Goal: Transaction & Acquisition: Purchase product/service

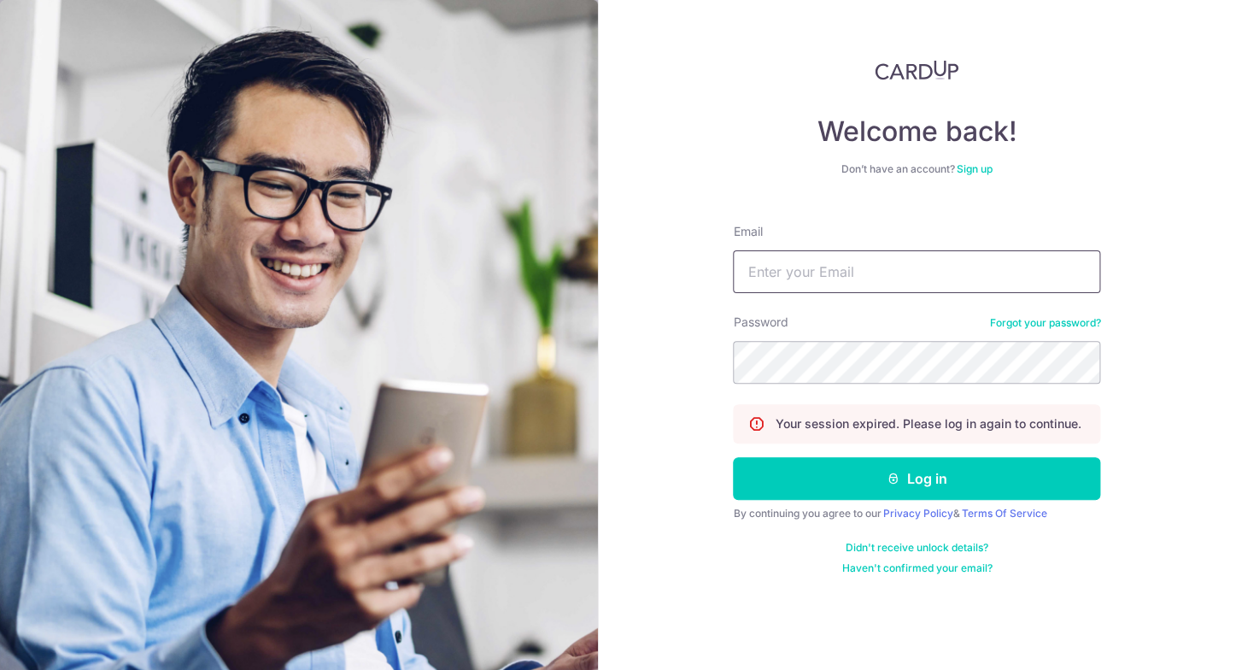
click at [951, 267] on input "Email" at bounding box center [916, 271] width 367 height 43
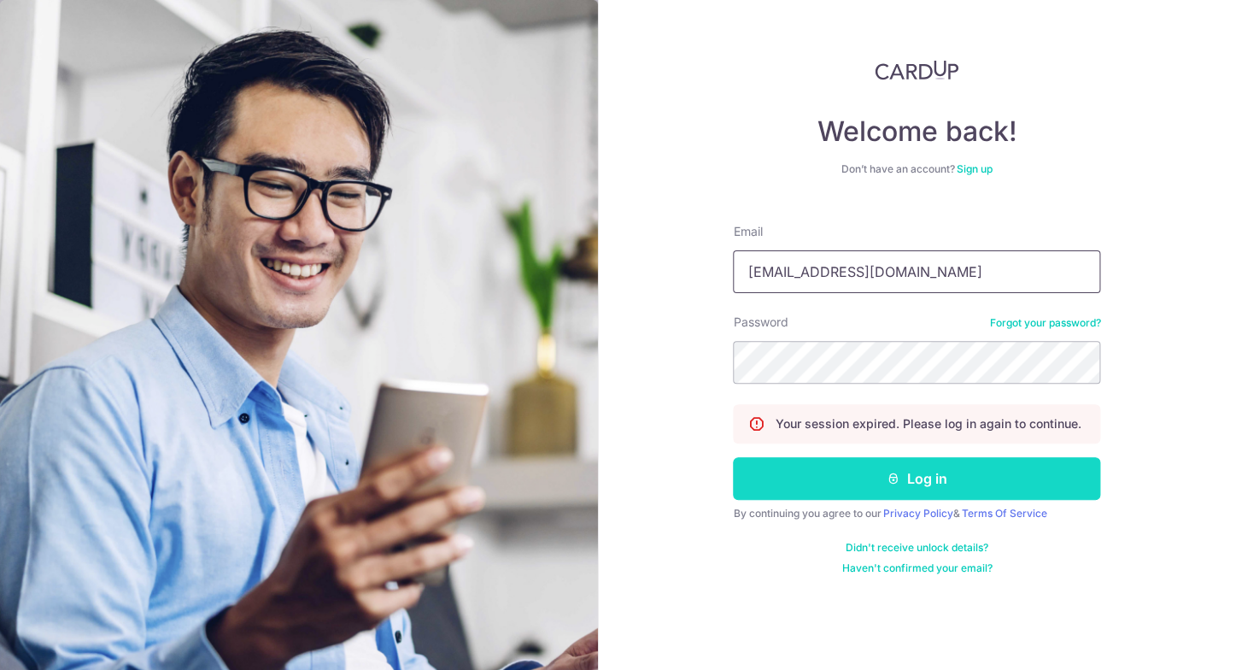
type input "danieldaniel7@yahoo.com"
click at [888, 498] on button "Log in" at bounding box center [916, 478] width 367 height 43
click at [954, 485] on button "Log in" at bounding box center [916, 478] width 367 height 43
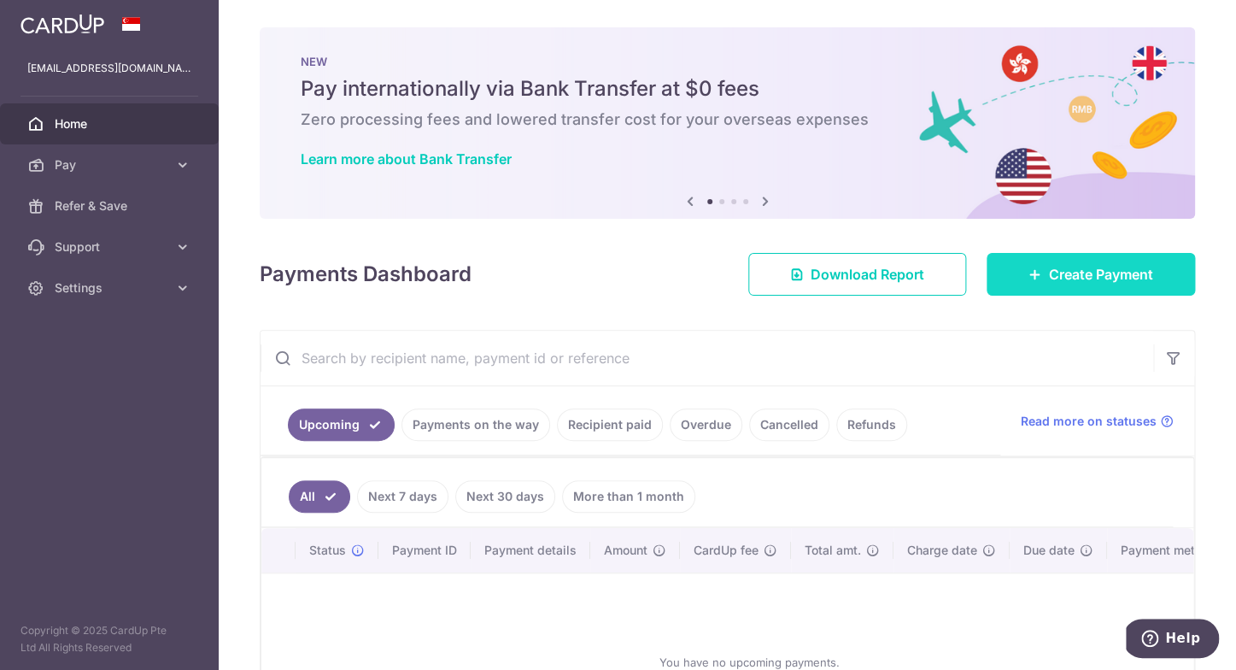
click at [1049, 269] on span "Create Payment" at bounding box center [1101, 274] width 104 height 21
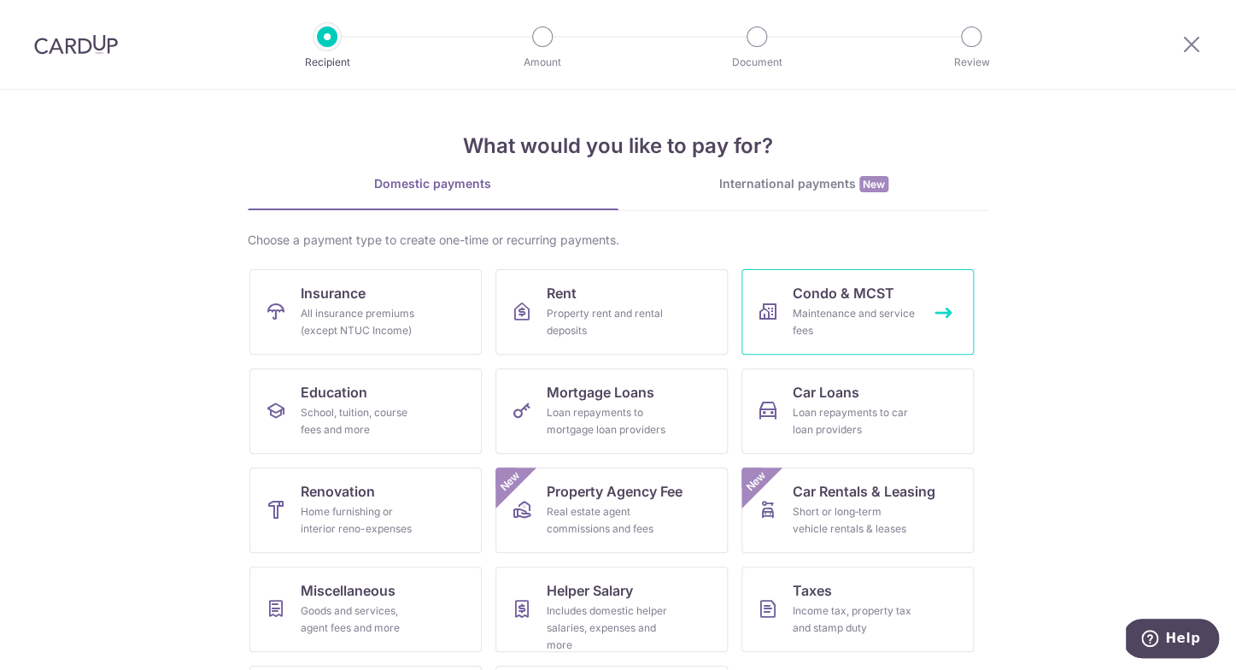
click at [823, 314] on div "Maintenance and service fees" at bounding box center [854, 322] width 123 height 34
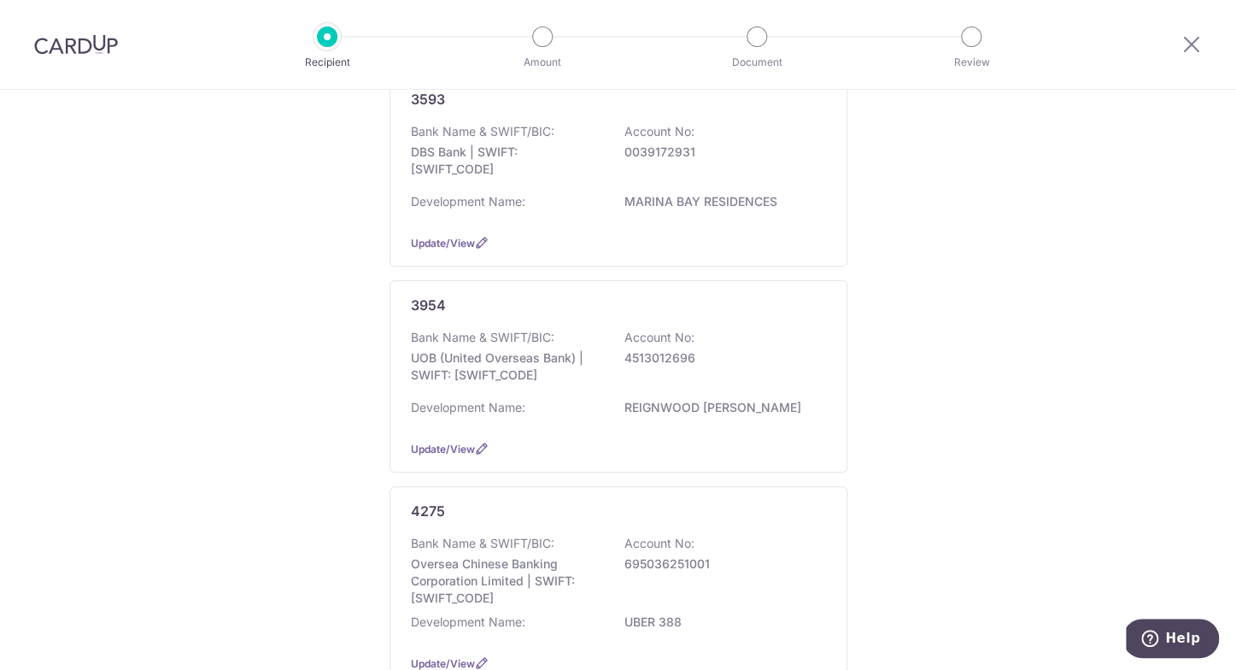
scroll to position [402, 0]
click at [593, 385] on p "UOB (United Overseas Bank) | SWIFT: UOVBSGSGXXX" at bounding box center [506, 368] width 191 height 34
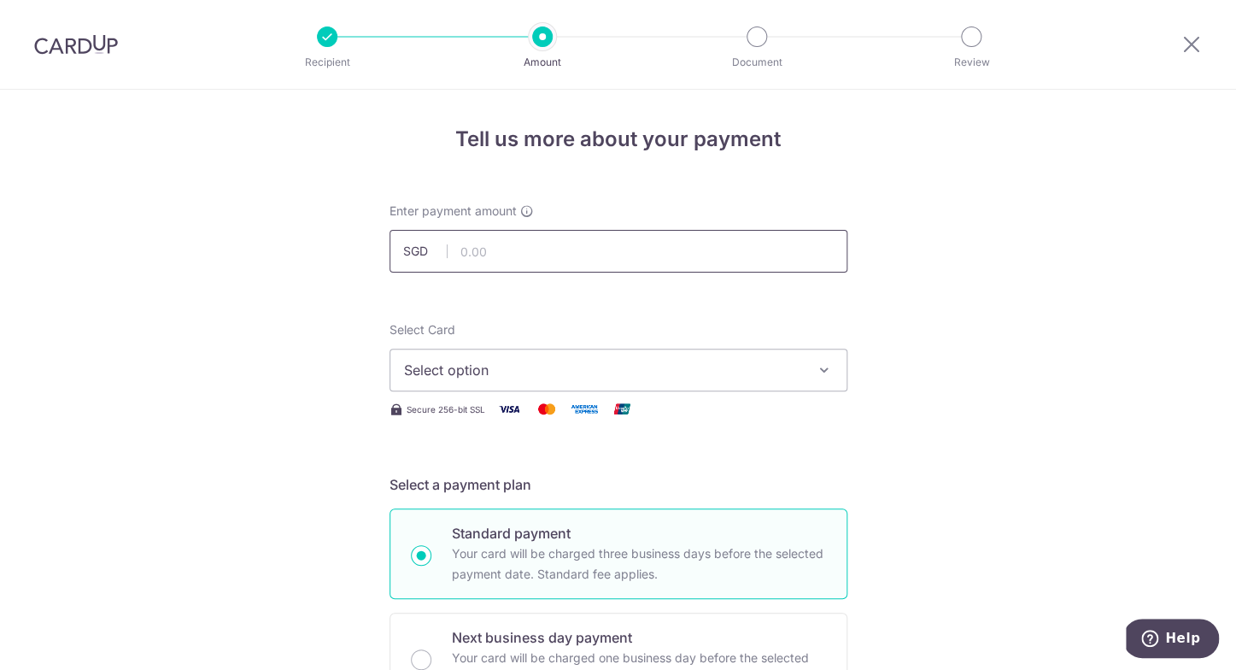
click at [607, 258] on input "text" at bounding box center [619, 251] width 458 height 43
click at [601, 265] on input "text" at bounding box center [619, 251] width 458 height 43
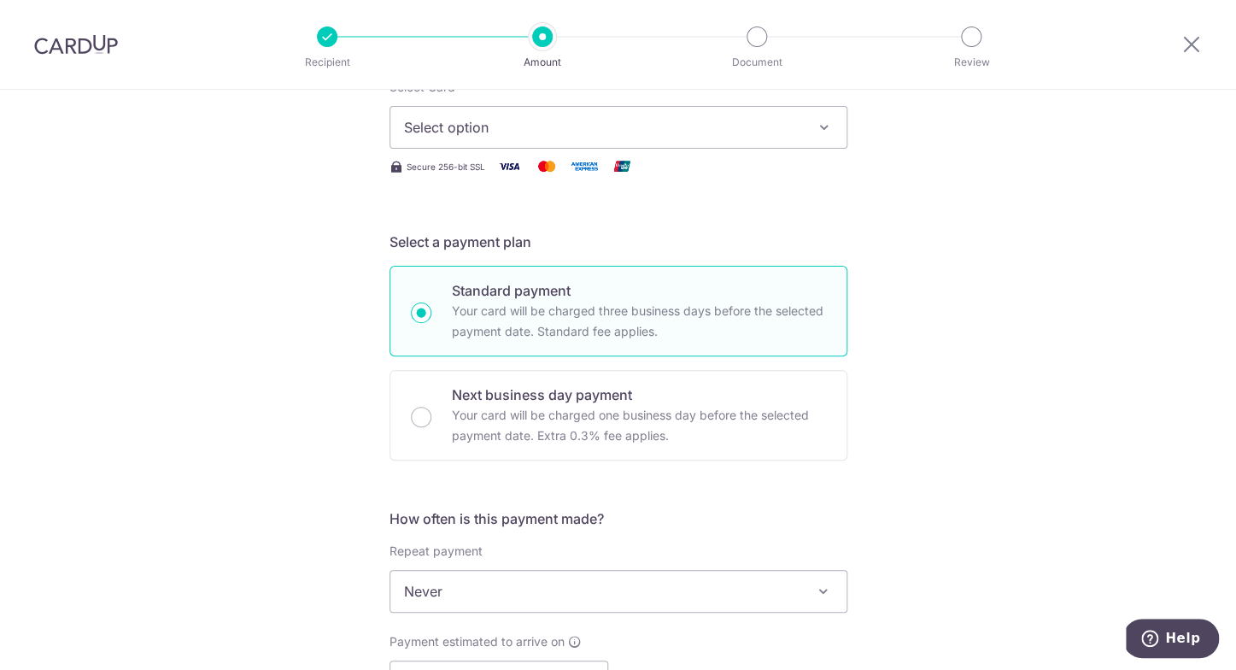
scroll to position [263, 0]
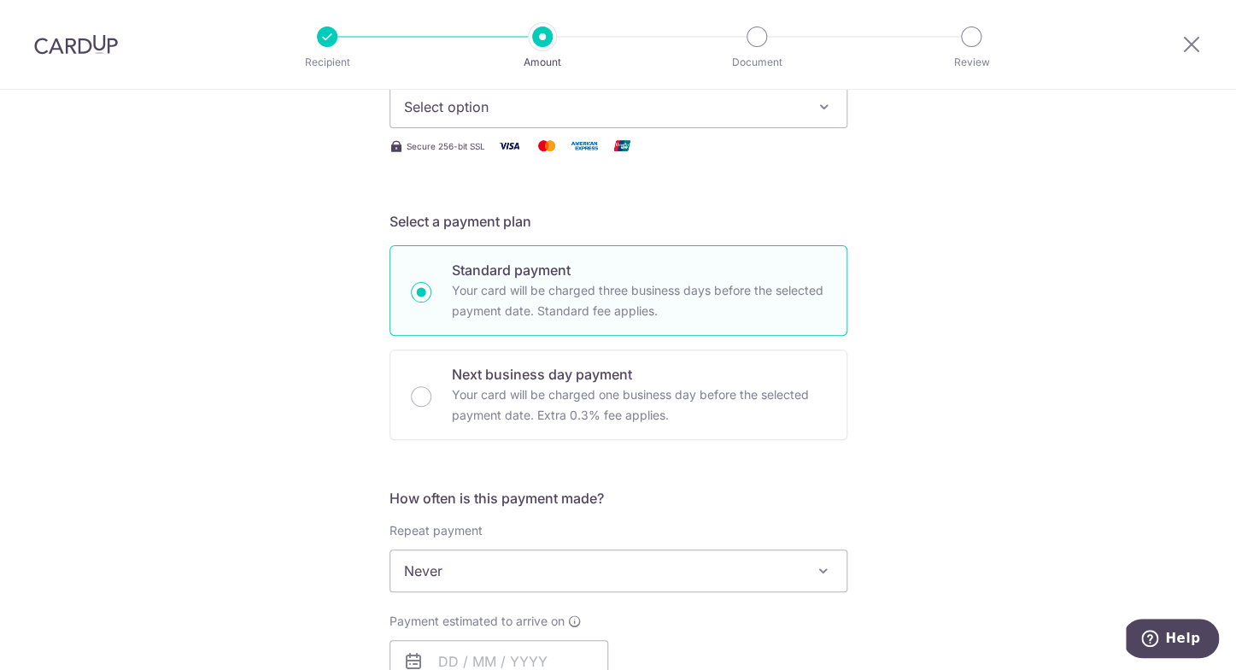
click at [822, 120] on button "Select option" at bounding box center [619, 106] width 458 height 43
type input "1,000.00"
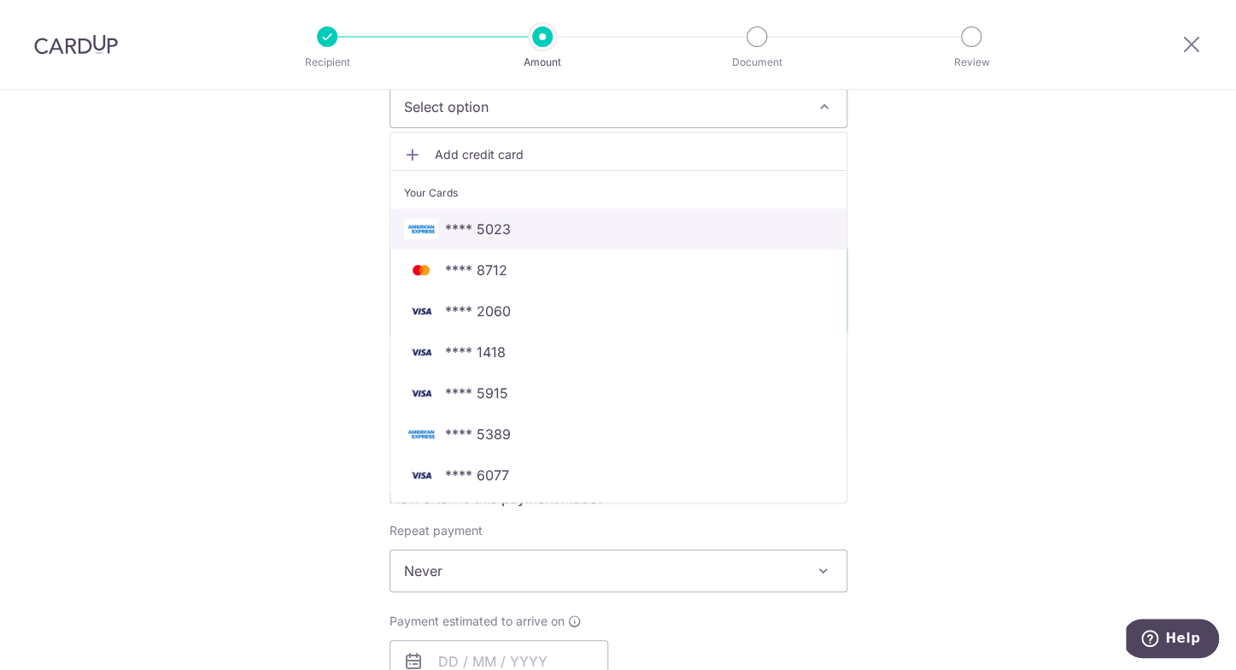
click at [677, 226] on span "**** 5023" at bounding box center [618, 229] width 429 height 21
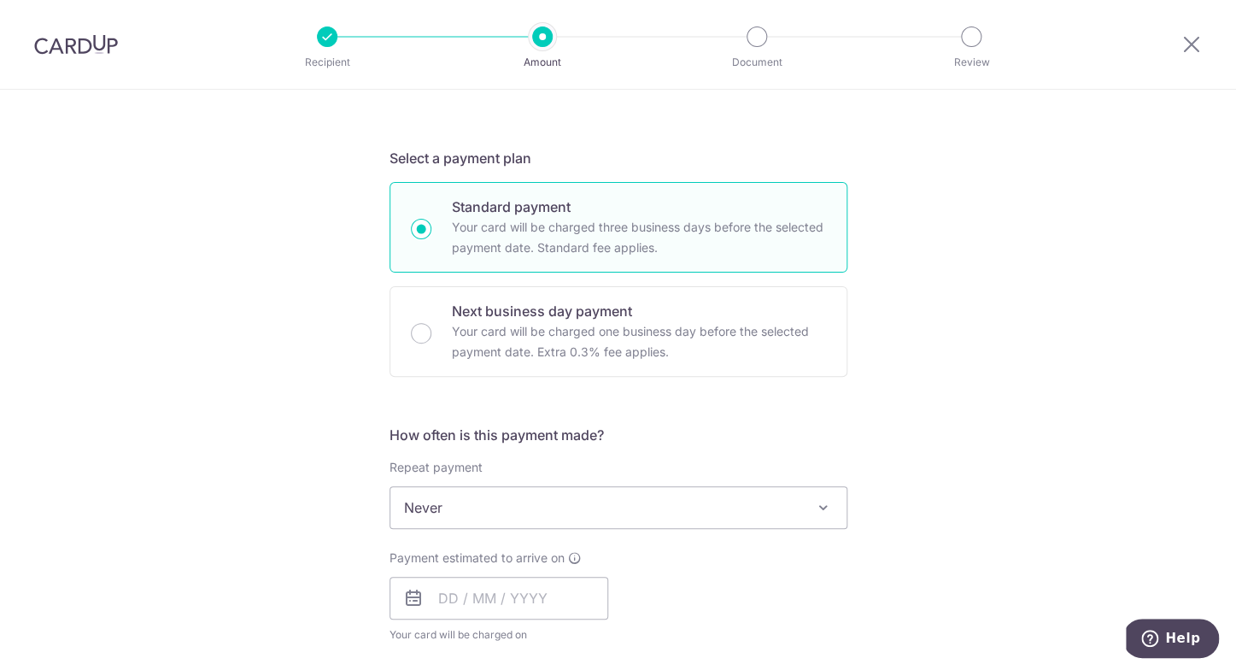
scroll to position [408, 0]
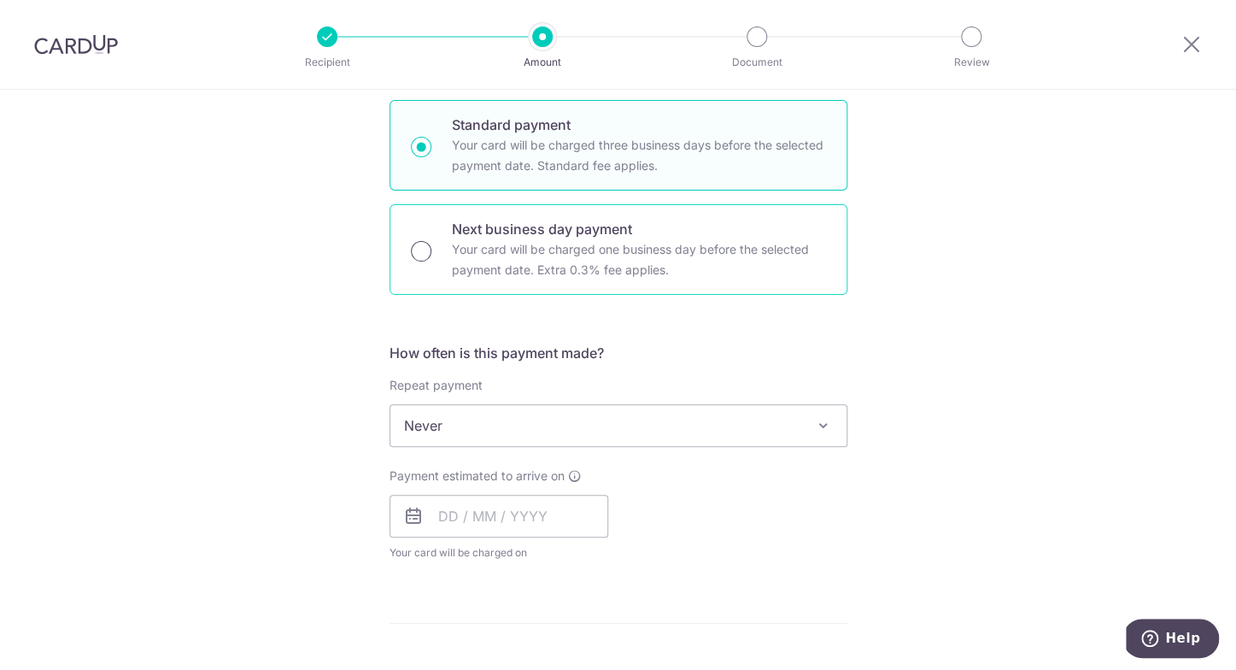
click at [415, 249] on input "Next business day payment Your card will be charged one business day before the…" at bounding box center [421, 251] width 21 height 21
radio input "true"
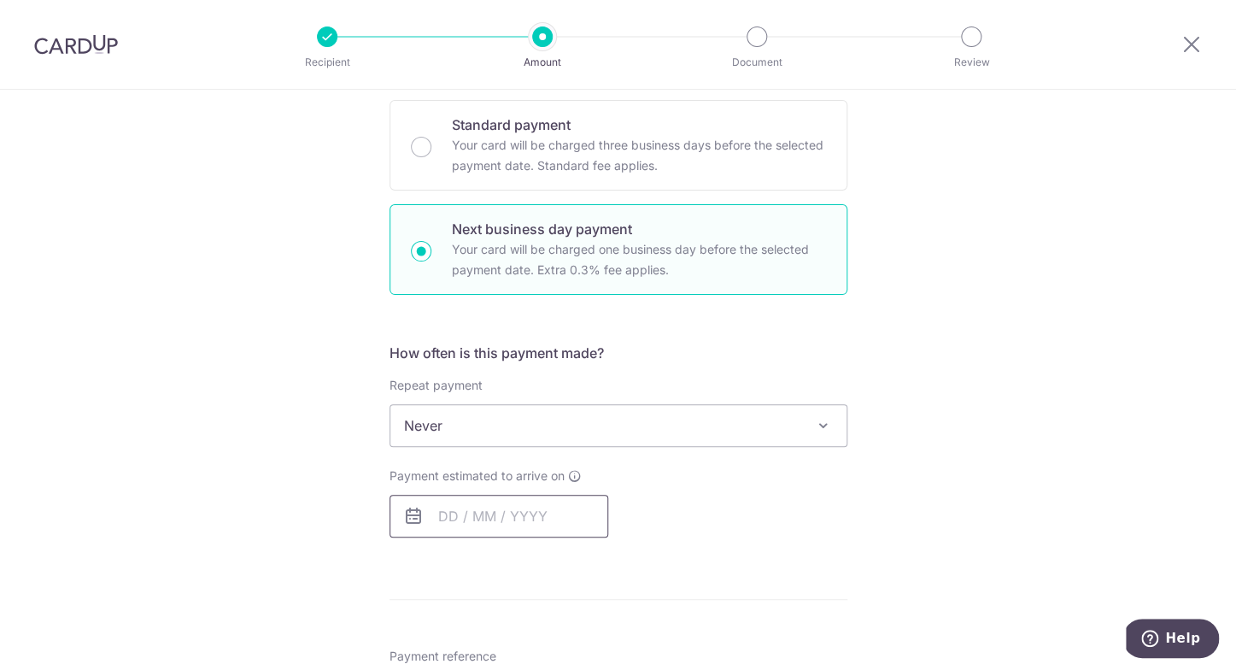
click at [483, 511] on input "text" at bounding box center [499, 516] width 219 height 43
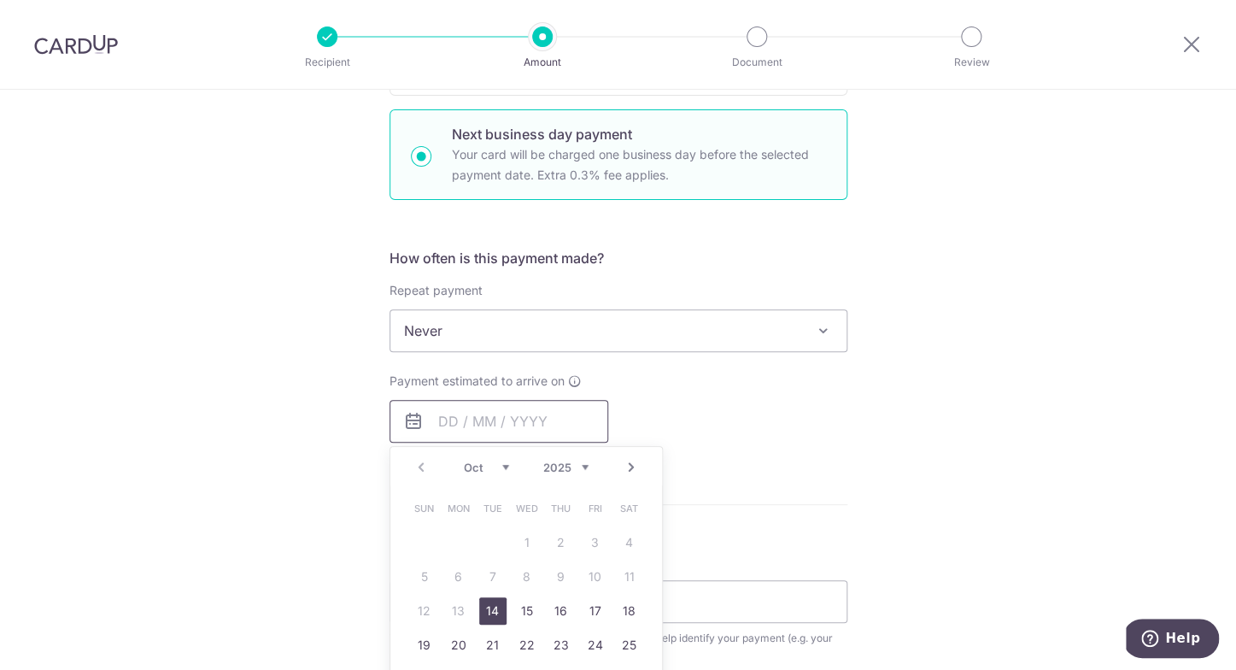
scroll to position [559, 0]
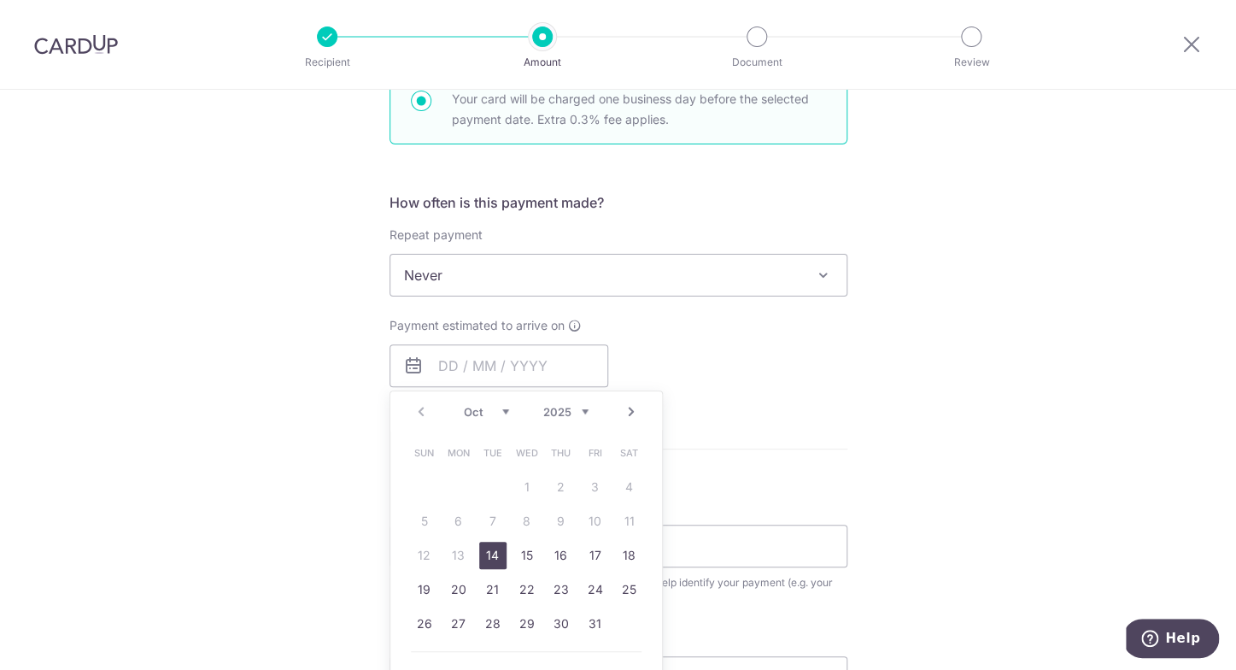
click at [484, 548] on link "14" at bounding box center [492, 555] width 27 height 27
type input "14/10/2025"
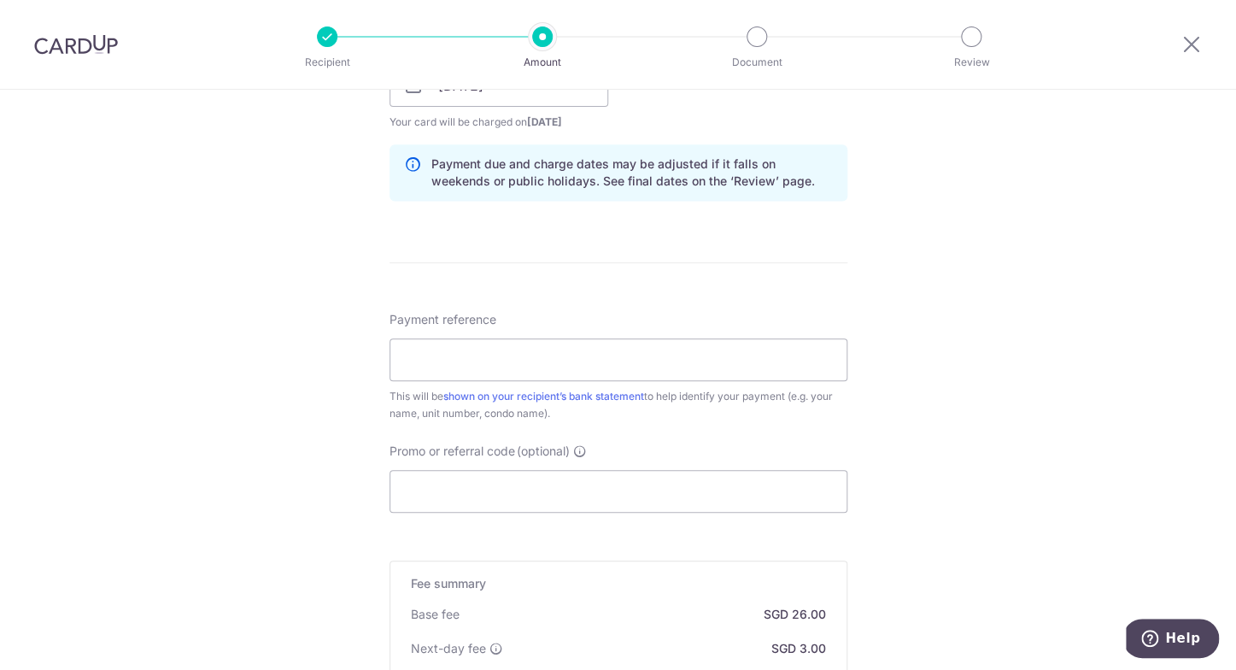
scroll to position [847, 0]
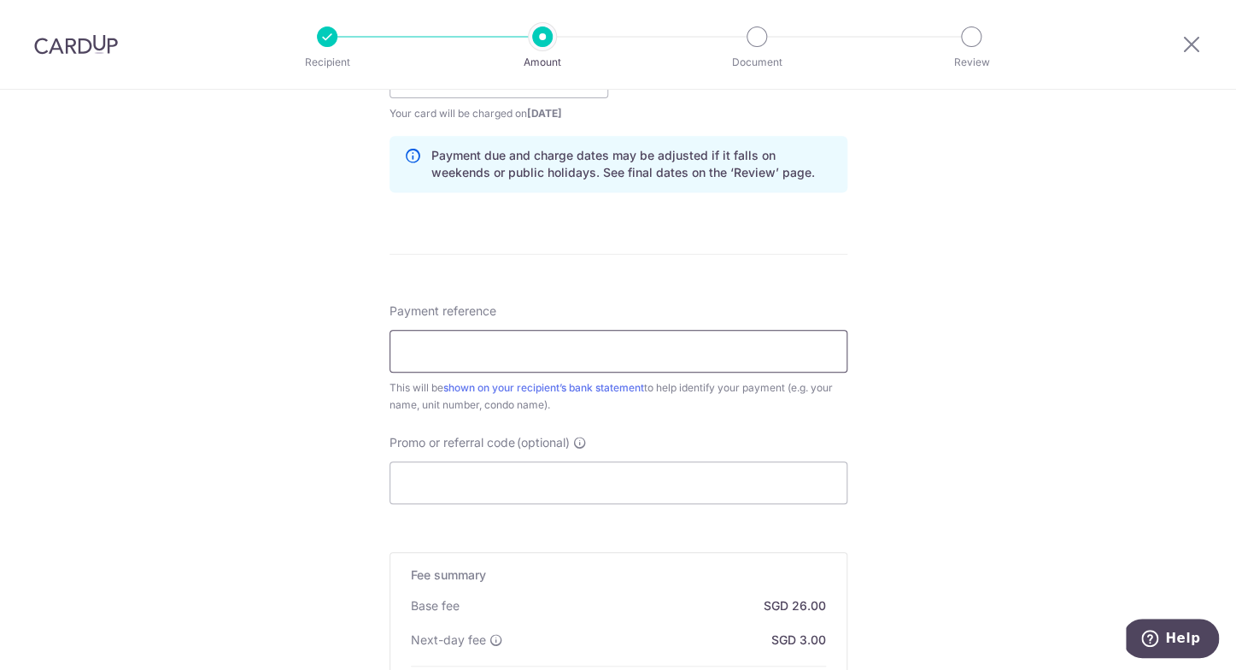
click at [586, 351] on input "Payment reference" at bounding box center [619, 351] width 458 height 43
paste input "HMT2001 Unit ( 20 - 01 ) Mr HATTA"
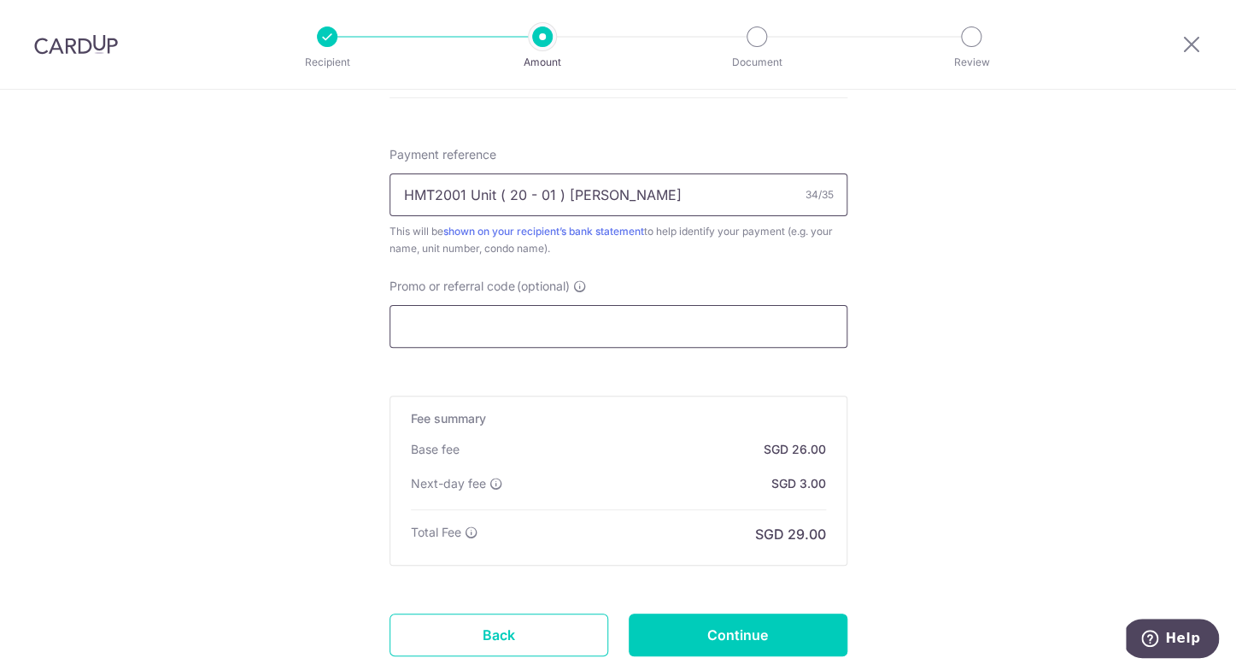
scroll to position [1118, 0]
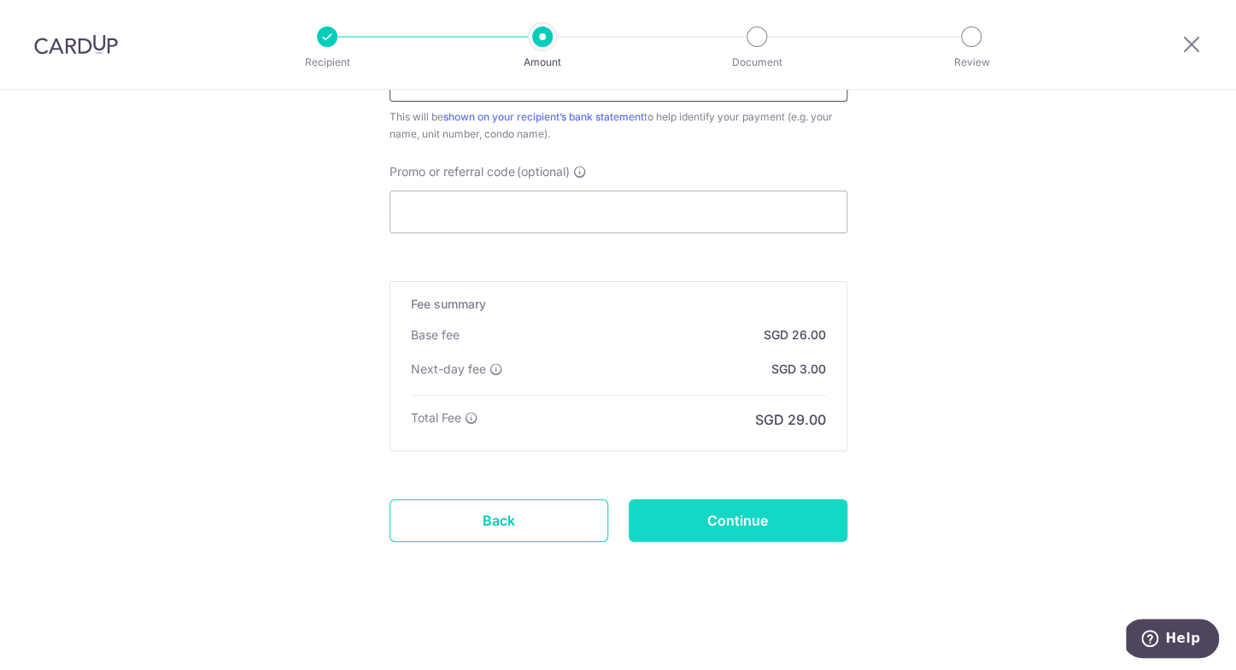
type input "HMT2001 Unit ( 20 - 01 ) Mr HATTA"
click at [744, 523] on input "Continue" at bounding box center [738, 520] width 219 height 43
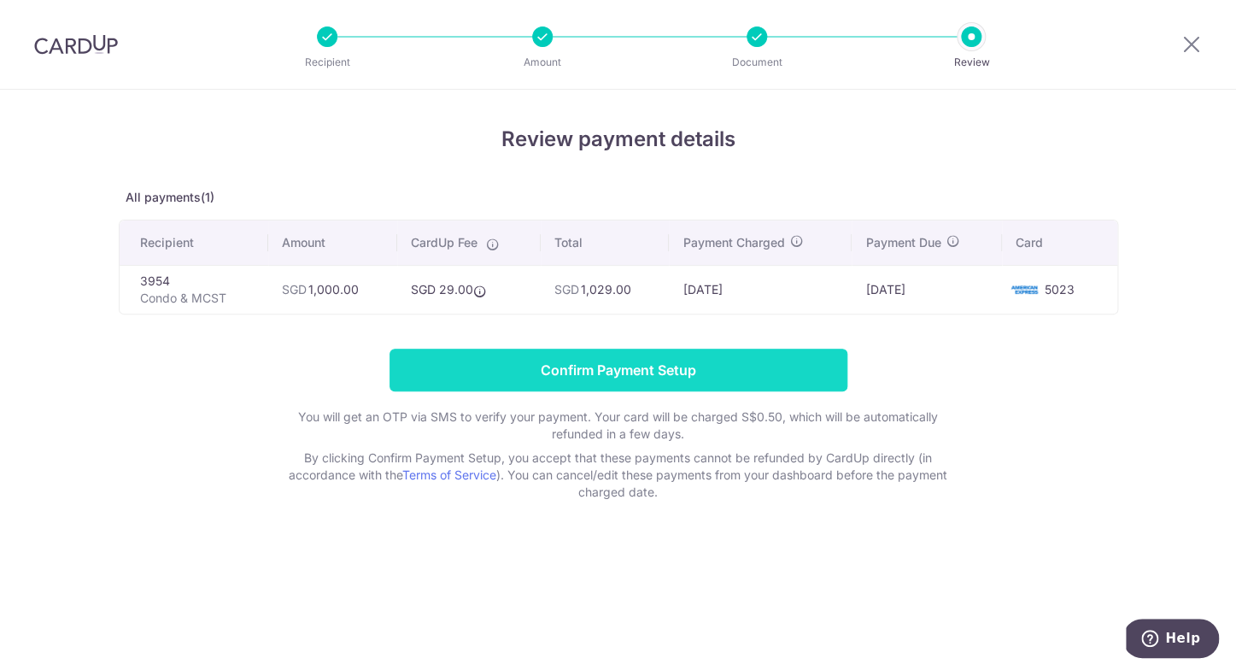
click at [759, 373] on input "Confirm Payment Setup" at bounding box center [619, 370] width 458 height 43
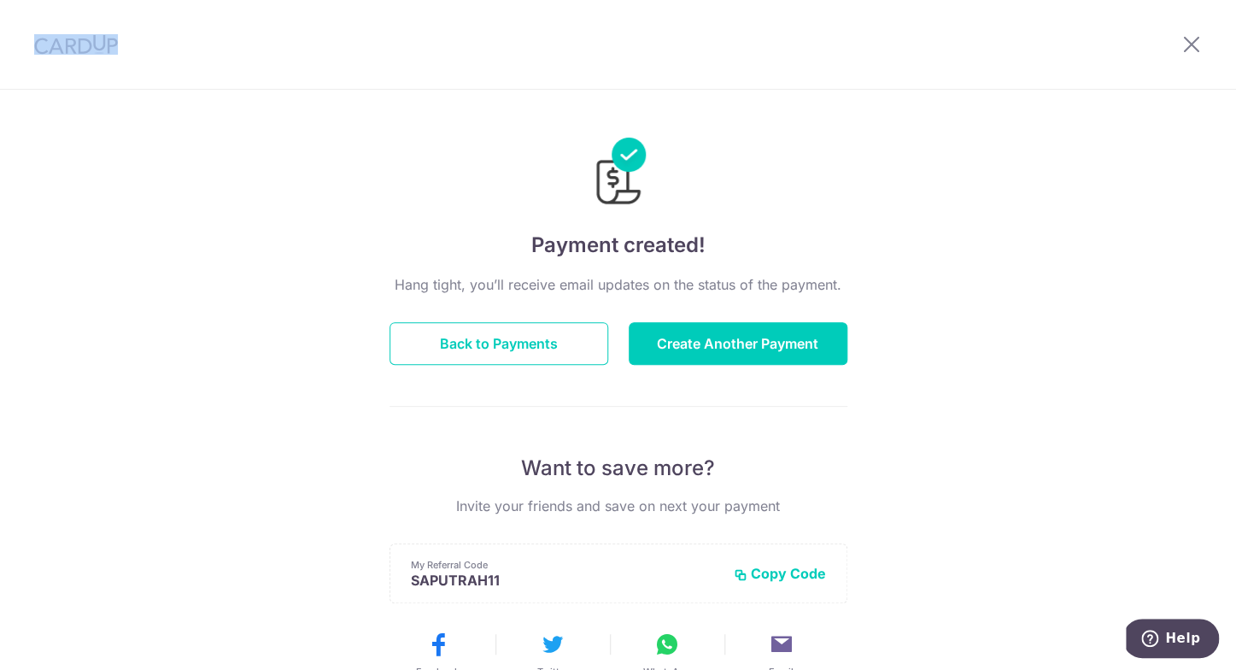
drag, startPoint x: 453, startPoint y: 24, endPoint x: 851, endPoint y: -120, distance: 423.2
click at [851, 0] on body "× Invite your friends via email To Send Invitations Sample From CardUp Subject …" at bounding box center [618, 335] width 1236 height 670
